Goal: Navigation & Orientation: Find specific page/section

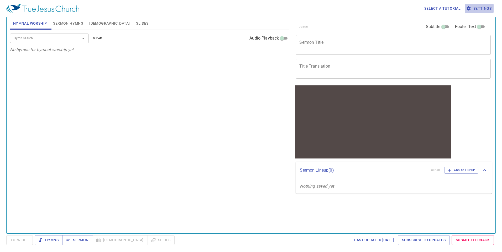
click at [475, 8] on span "Settings" at bounding box center [479, 8] width 24 height 7
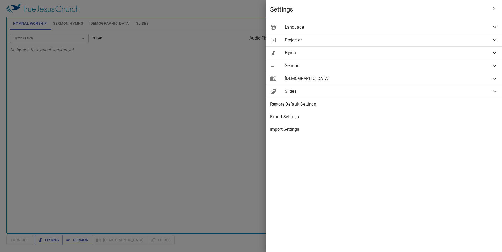
click at [408, 19] on ul "Language Projected Languages Bilingual Primary English en Secondary 繁體中文 zh Lan…" at bounding box center [384, 78] width 236 height 119
click at [410, 28] on span "Language" at bounding box center [388, 27] width 207 height 6
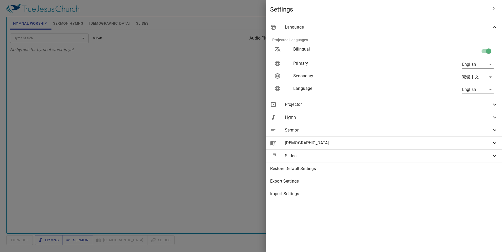
click at [479, 62] on body "Select a tutorial Settings Hymnal Worship Sermon Hymns [DEMOGRAPHIC_DATA] Slide…" at bounding box center [251, 126] width 502 height 252
click at [482, 84] on li "Bahasa Indonesia" at bounding box center [476, 83] width 42 height 9
type input "id"
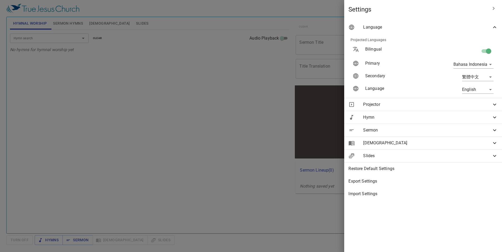
click at [97, 54] on div at bounding box center [251, 126] width 502 height 252
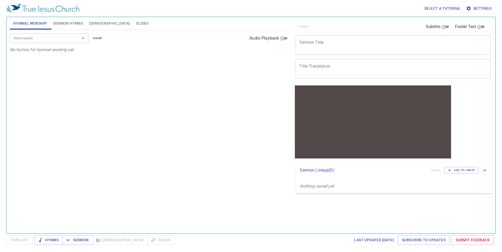
click at [52, 20] on button "Sermon Hymns" at bounding box center [68, 23] width 36 height 13
click at [68, 42] on div "Hymn search" at bounding box center [49, 38] width 79 height 9
click at [96, 26] on span "[DEMOGRAPHIC_DATA]" at bounding box center [109, 23] width 40 height 7
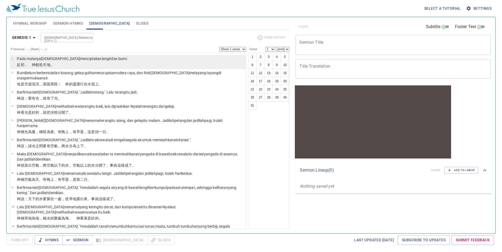
click at [86, 64] on p "﻿起初 ，　[DEMOGRAPHIC_DATA] 創造 天 地 。" at bounding box center [72, 64] width 111 height 5
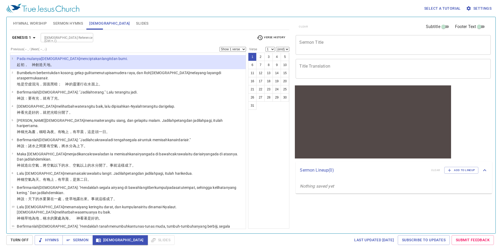
click at [185, 252] on html "Select a tutorial Settings Hymnal Worship Sermon Hymns [DEMOGRAPHIC_DATA] Slide…" at bounding box center [251, 126] width 502 height 252
